Goal: Communication & Community: Answer question/provide support

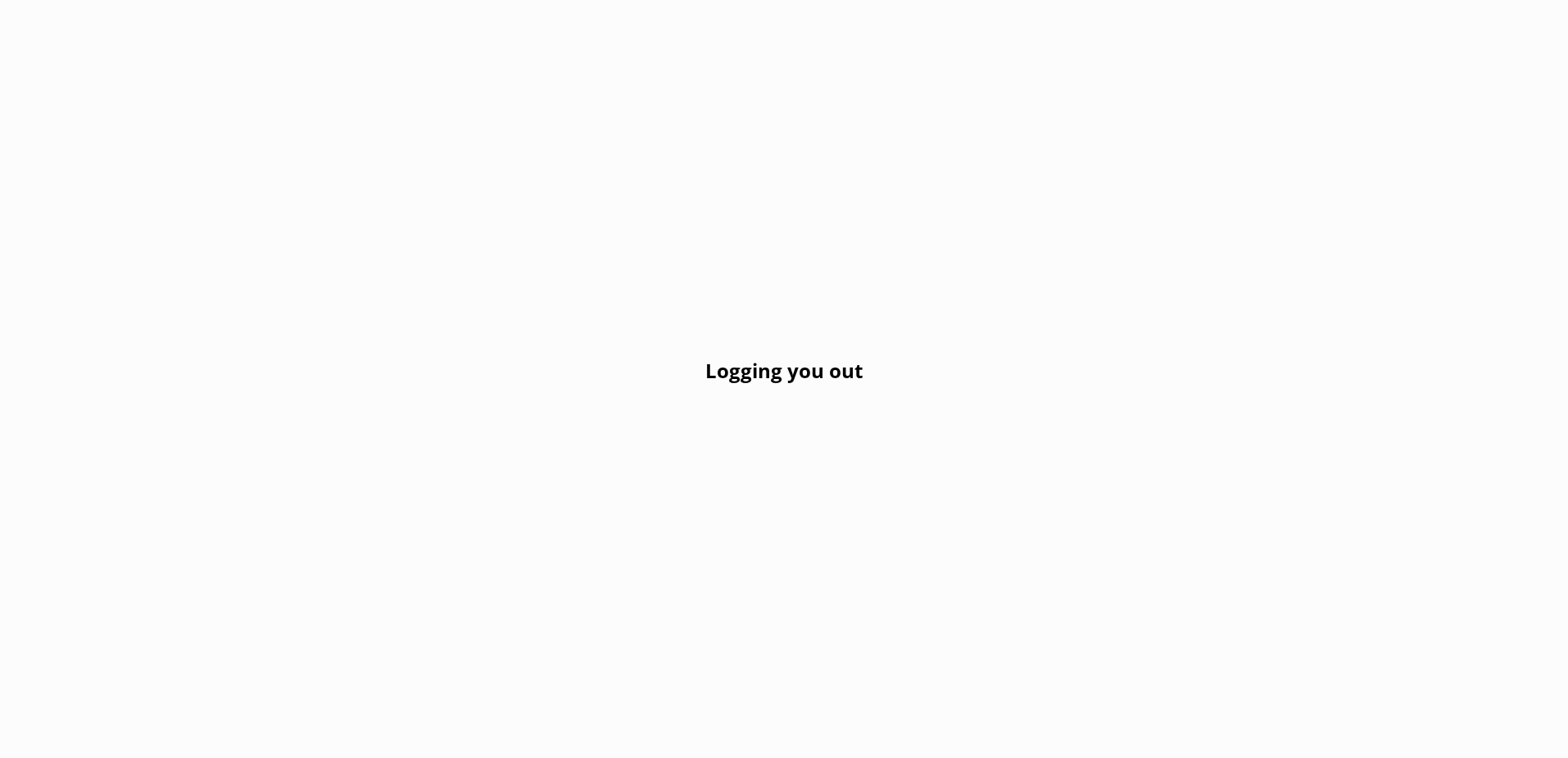
click at [776, 366] on h2 "Logging you out" at bounding box center [784, 371] width 157 height 31
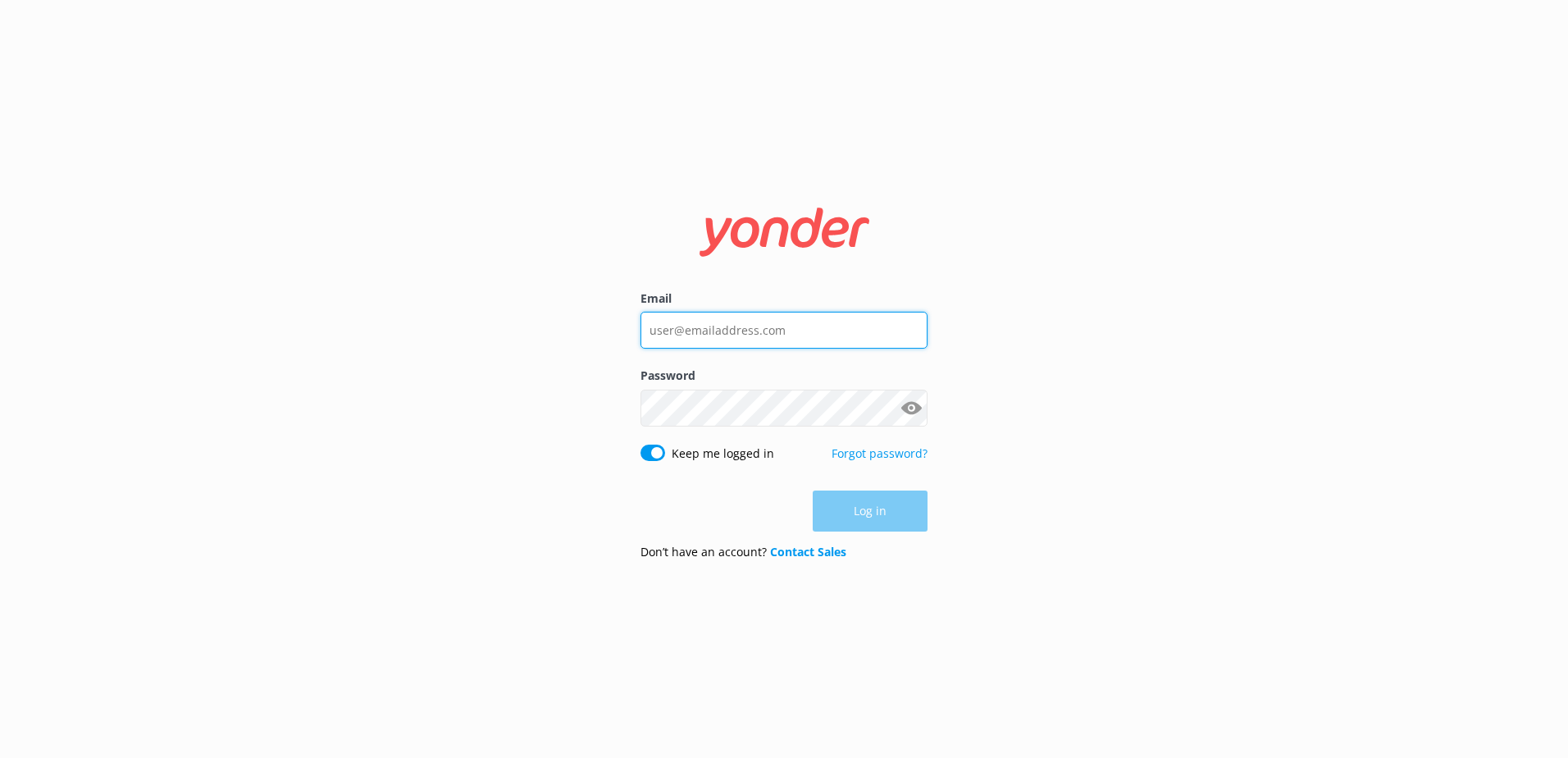
type input "[PERSON_NAME][EMAIL_ADDRESS][DOMAIN_NAME]"
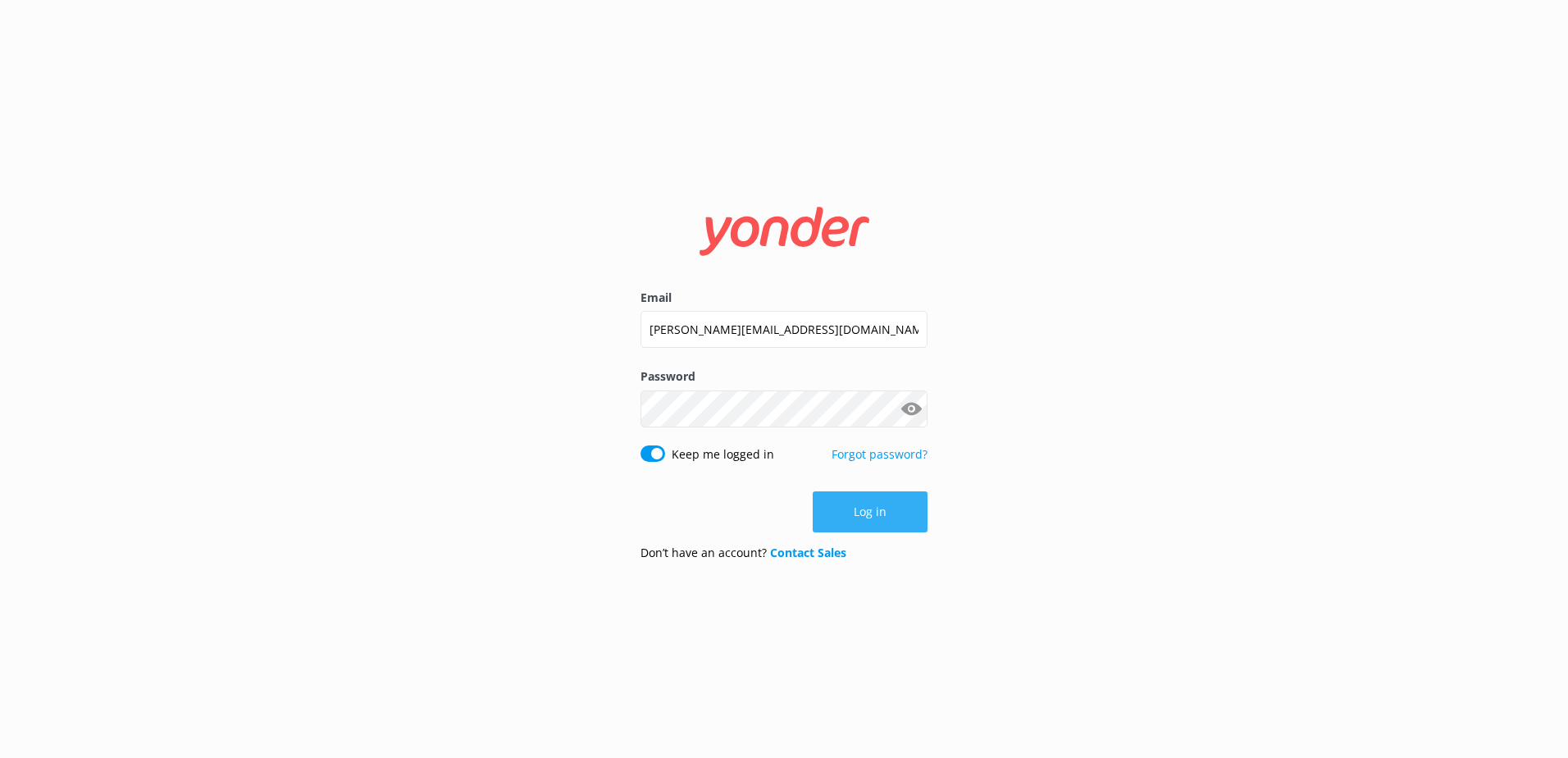
click at [869, 512] on div "Log in" at bounding box center [784, 511] width 287 height 41
click at [875, 506] on button "Log in" at bounding box center [870, 511] width 114 height 41
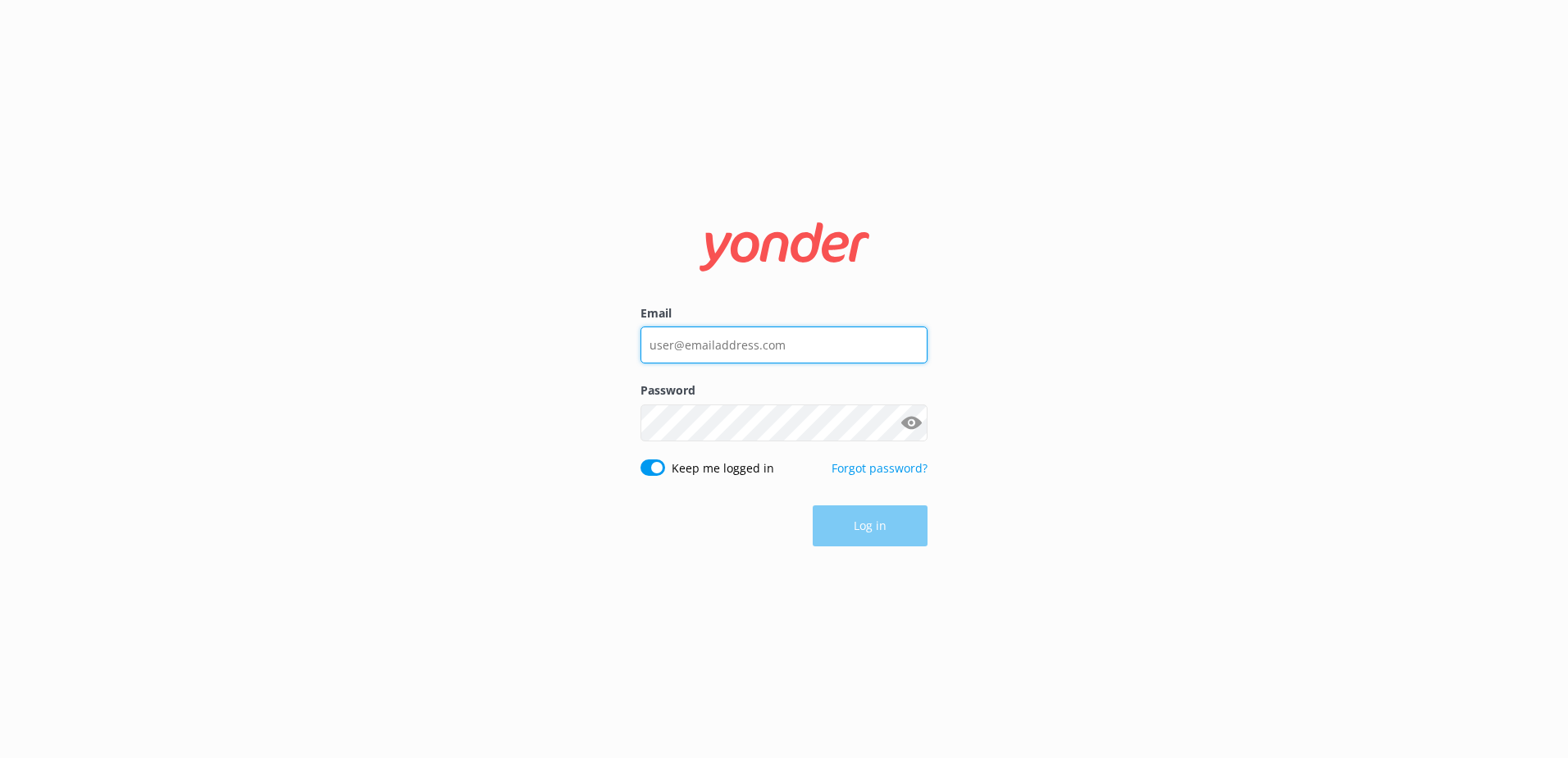
type input "[PERSON_NAME][EMAIL_ADDRESS][DOMAIN_NAME]"
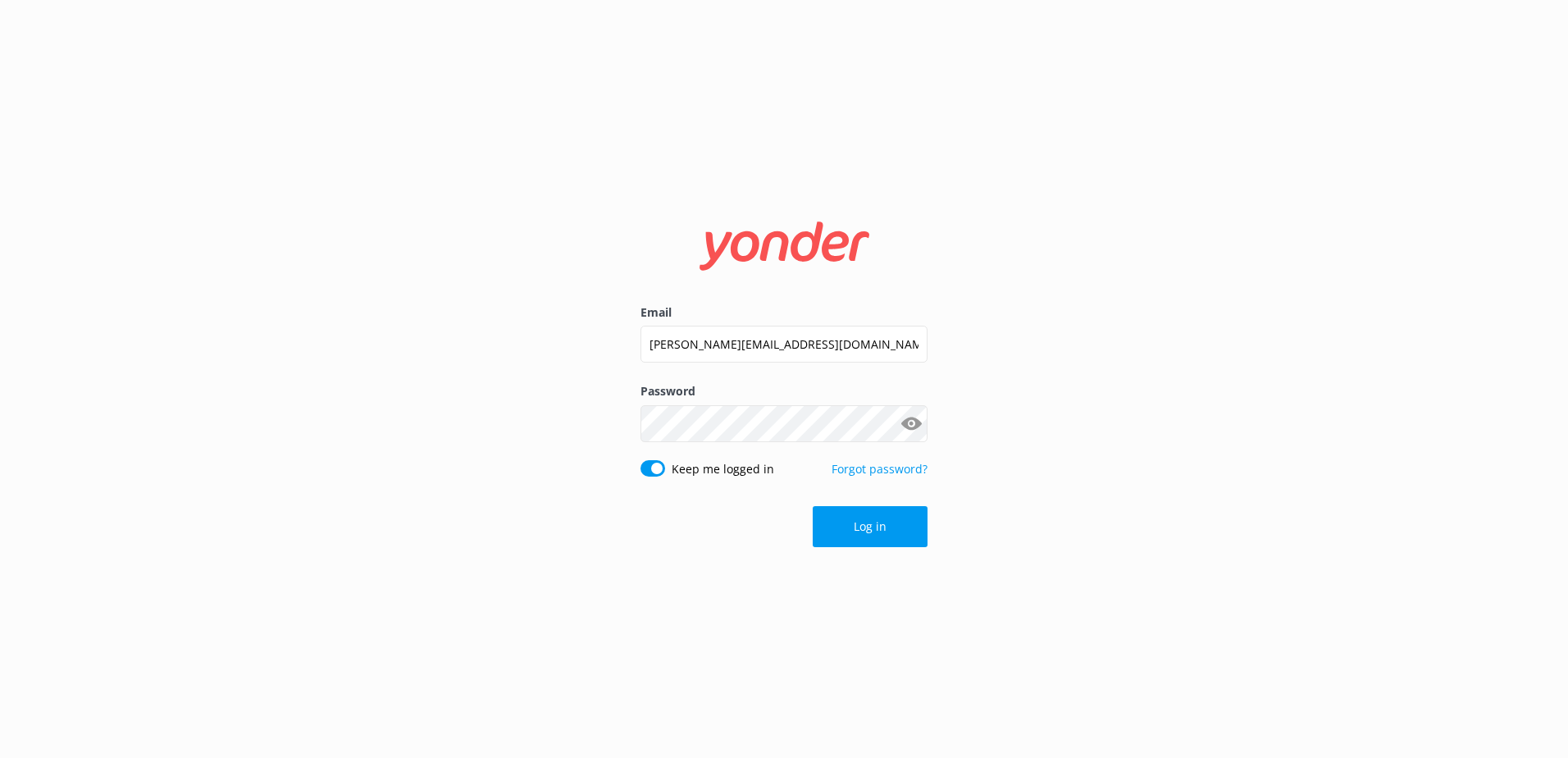
click at [867, 528] on div "Log in" at bounding box center [784, 527] width 287 height 41
click at [866, 516] on button "Log in" at bounding box center [870, 527] width 114 height 41
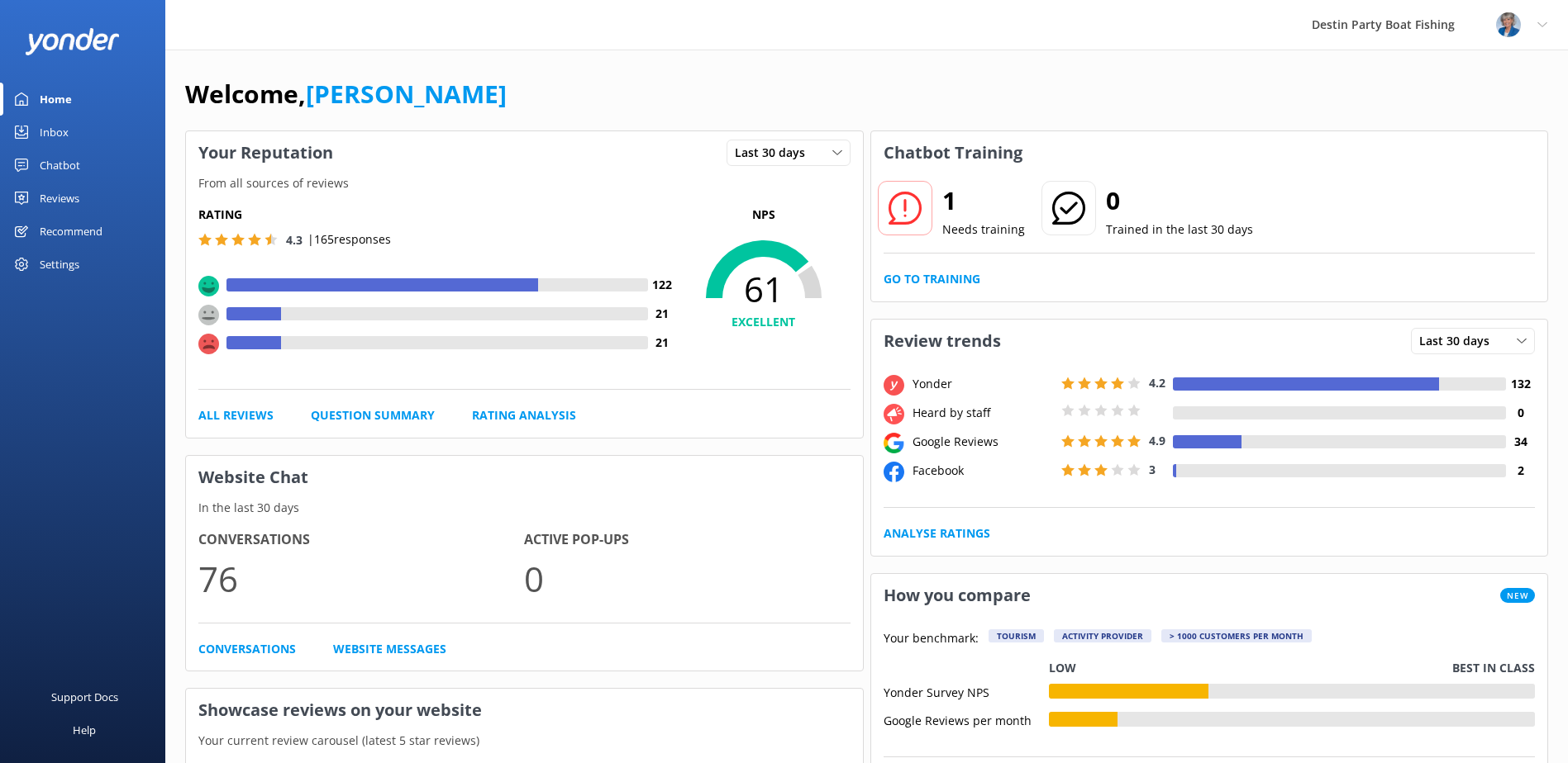
click at [62, 131] on div "Inbox" at bounding box center [55, 132] width 29 height 33
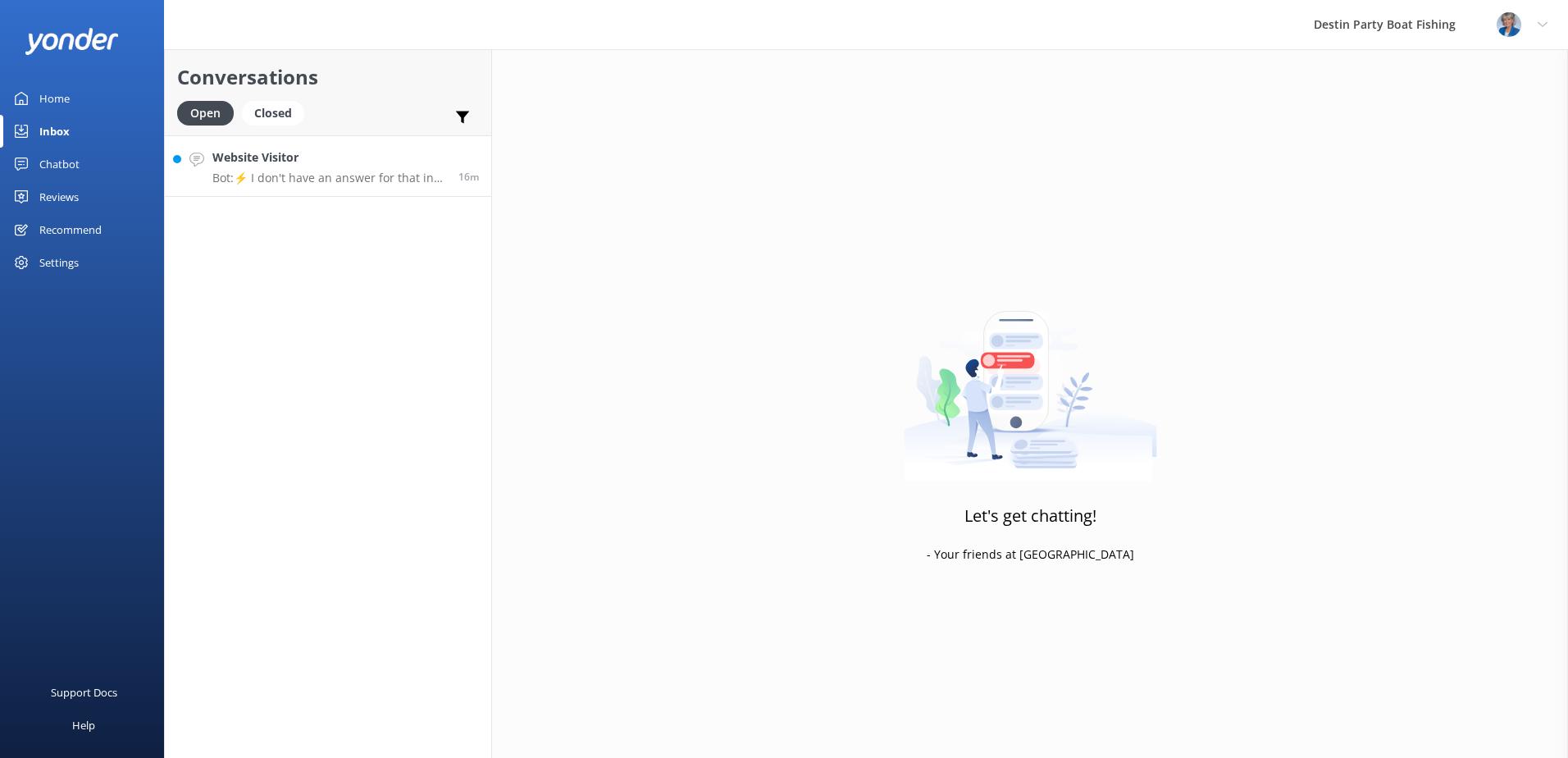
click at [278, 159] on h4 "Website Visitor" at bounding box center [329, 157] width 234 height 18
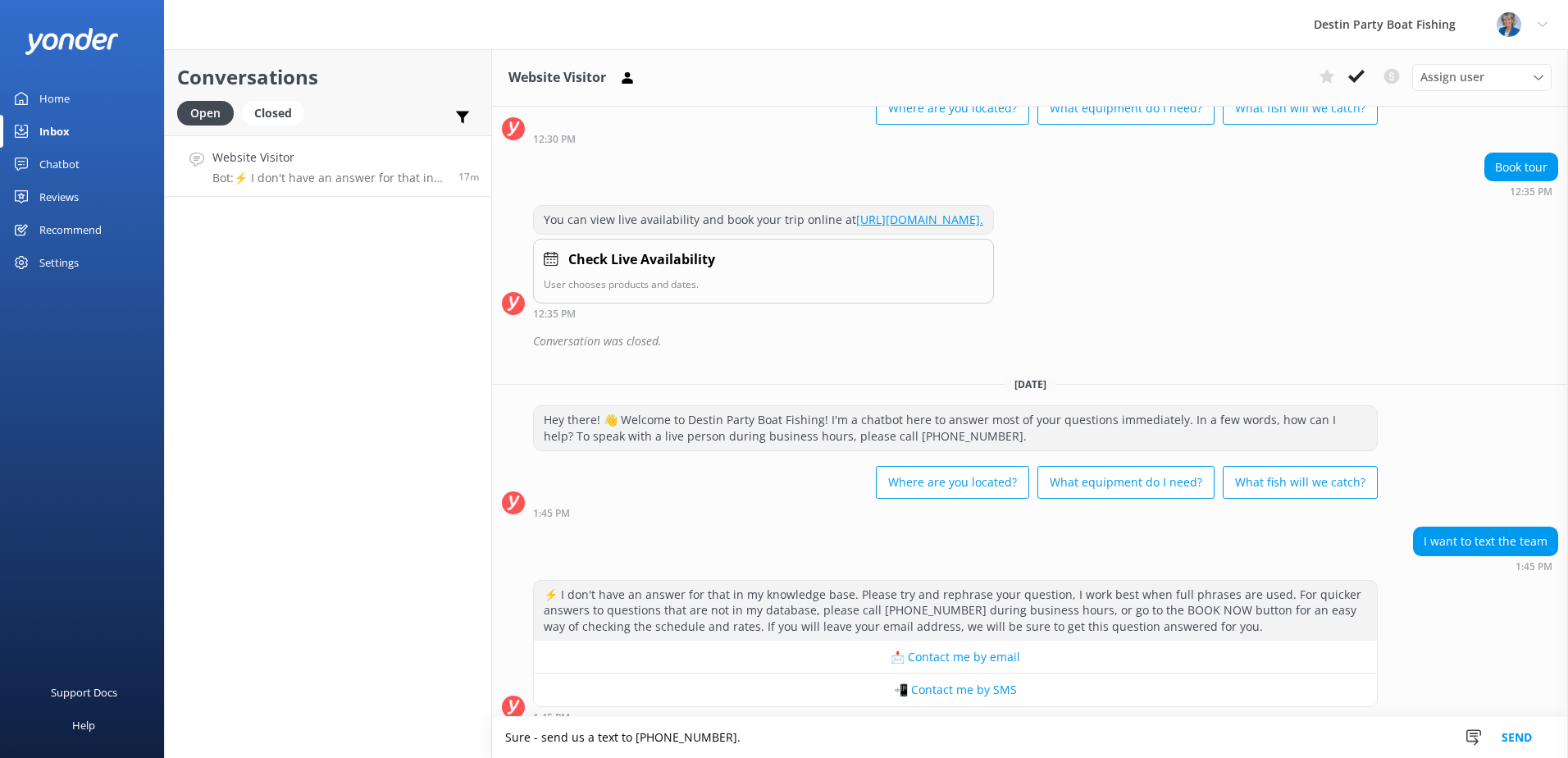
scroll to position [1484, 0]
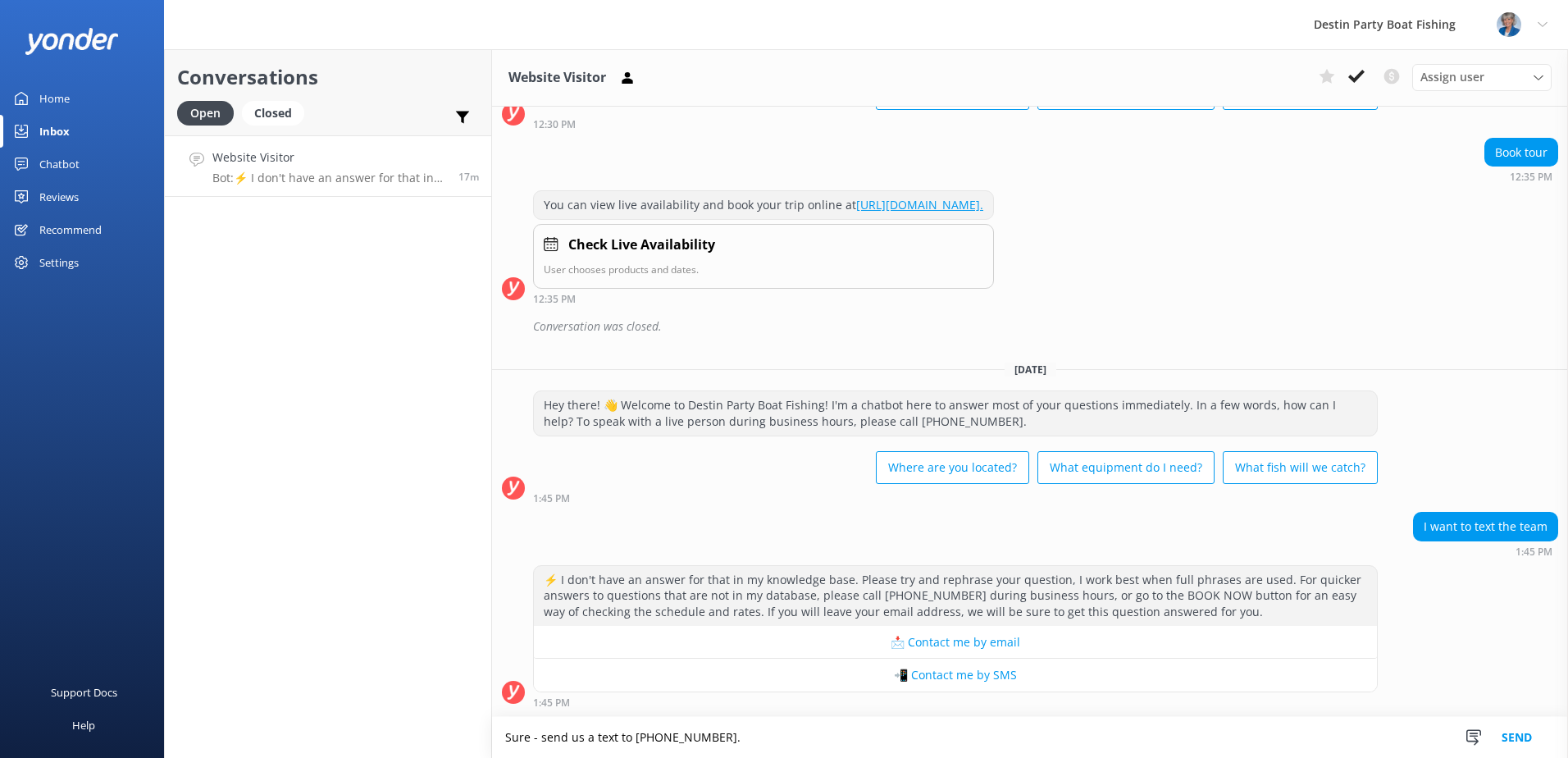
type textarea "Sure - send us a text to [PHONE_NUMBER]."
click at [1523, 730] on button "Send" at bounding box center [1517, 738] width 61 height 41
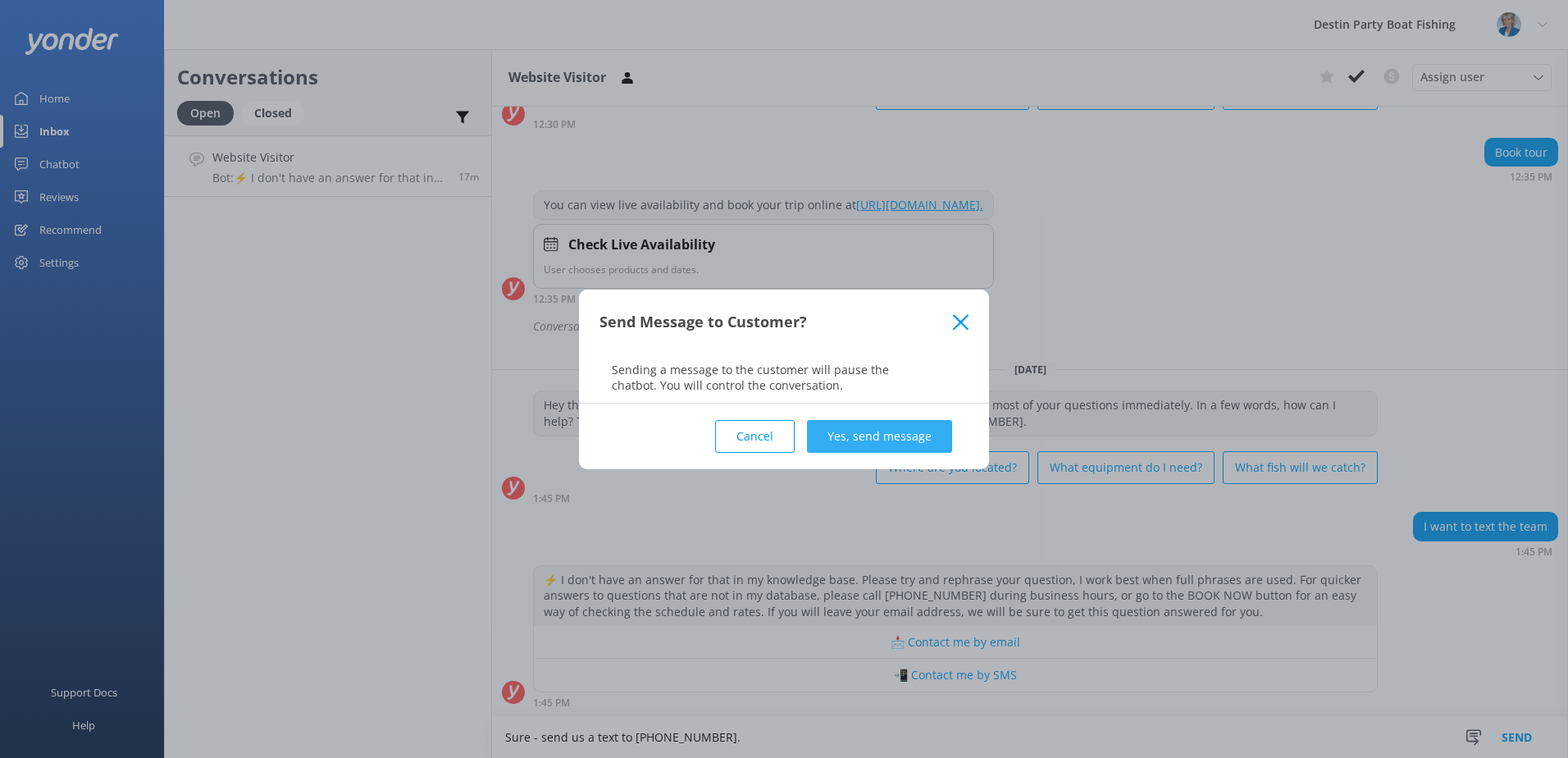
click at [897, 429] on button "Yes, send message" at bounding box center [880, 437] width 146 height 33
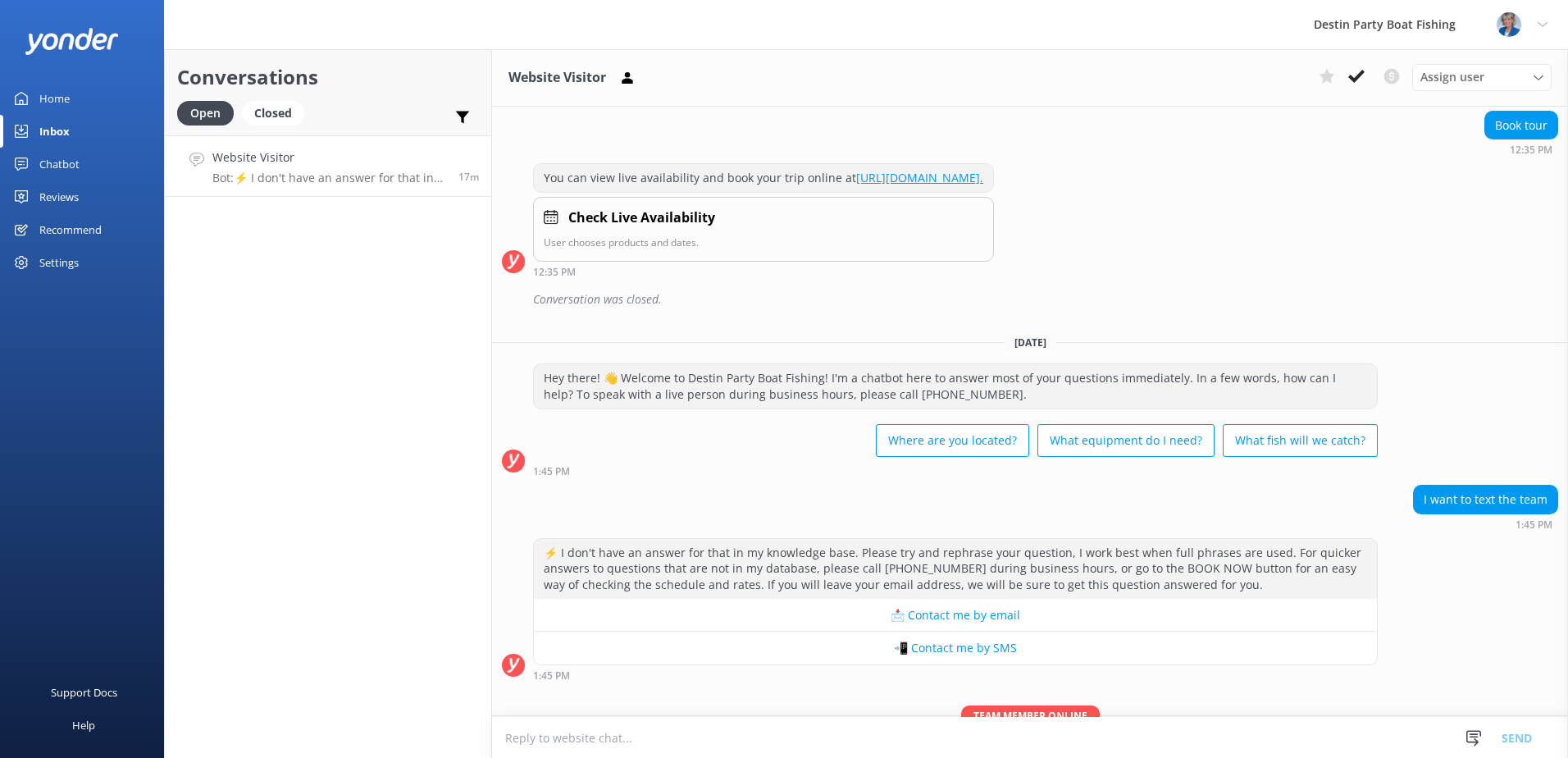
scroll to position [1589, 0]
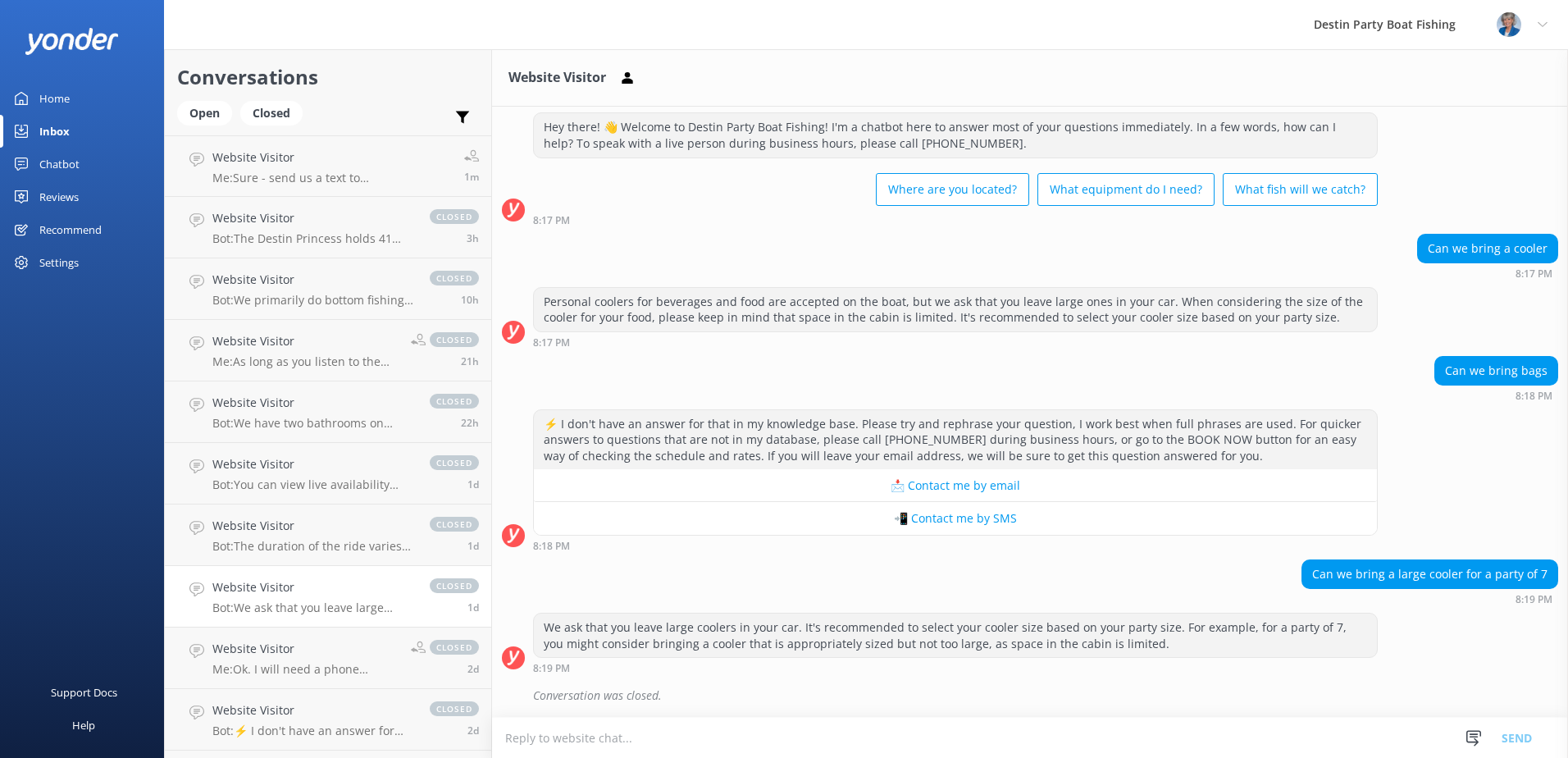
scroll to position [38, 0]
